Goal: Transaction & Acquisition: Purchase product/service

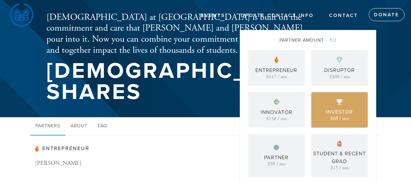
scroll to position [32, 0]
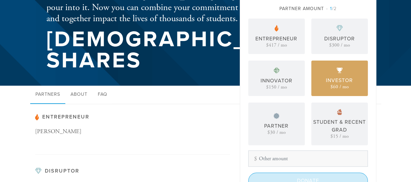
click at [288, 176] on input "Donate" at bounding box center [308, 180] width 120 height 16
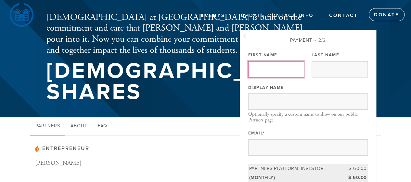
click at [298, 69] on input "First Name" at bounding box center [276, 69] width 56 height 16
type input "[PERSON_NAME]"
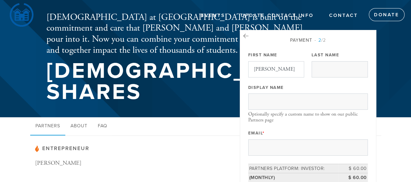
type input "[PERSON_NAME]"
type input "[EMAIL_ADDRESS][DOMAIN_NAME]"
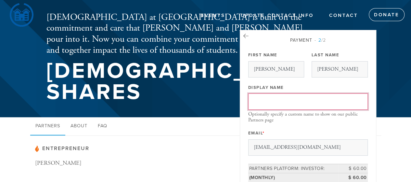
click at [278, 102] on input "Display Name" at bounding box center [308, 101] width 120 height 16
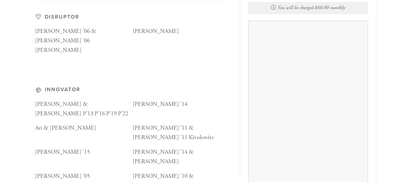
scroll to position [184, 0]
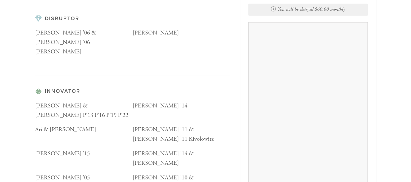
type input "[PERSON_NAME] & [PERSON_NAME]"
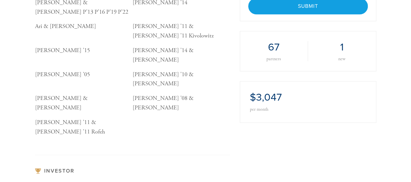
scroll to position [290, 0]
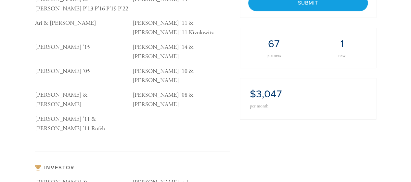
drag, startPoint x: 317, startPoint y: 72, endPoint x: 240, endPoint y: 90, distance: 79.1
click at [240, 90] on div "$3,047 per month" at bounding box center [308, 98] width 137 height 41
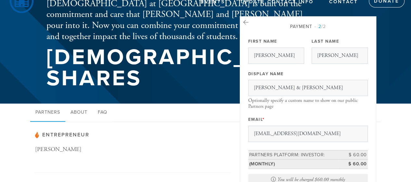
scroll to position [0, 0]
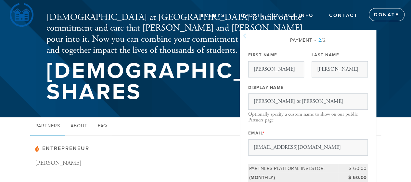
click at [245, 35] on icon at bounding box center [245, 36] width 5 height 6
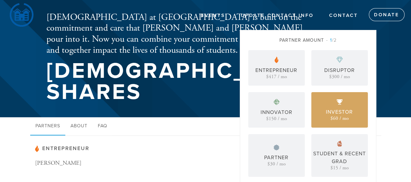
click at [343, 110] on div "Investor" at bounding box center [339, 112] width 27 height 8
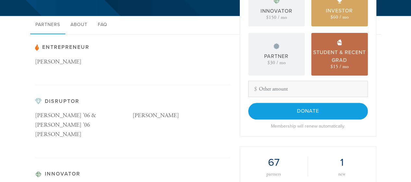
scroll to position [101, 0]
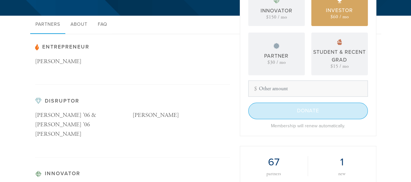
click at [306, 106] on input "Donate" at bounding box center [308, 110] width 120 height 16
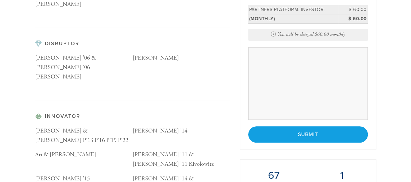
scroll to position [159, 0]
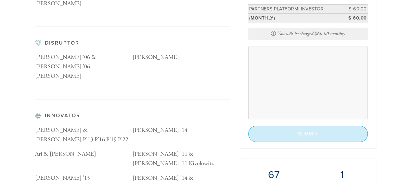
click at [306, 132] on input "Submit" at bounding box center [308, 133] width 120 height 16
